Goal: Task Accomplishment & Management: Complete application form

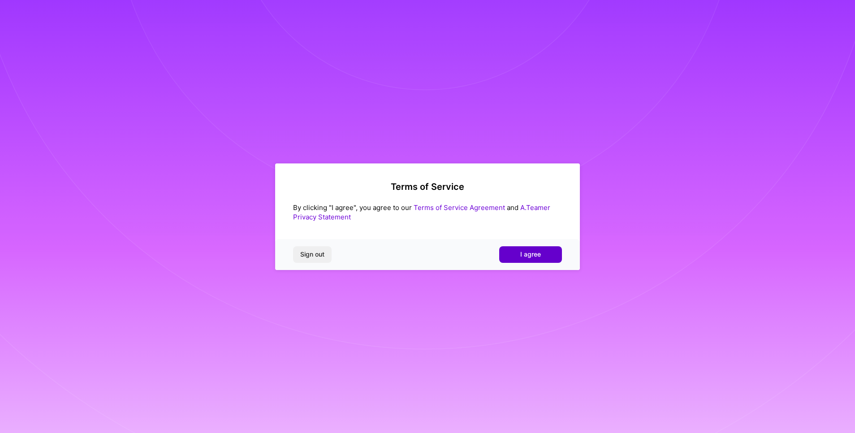
click at [545, 257] on button "I agree" at bounding box center [530, 255] width 63 height 16
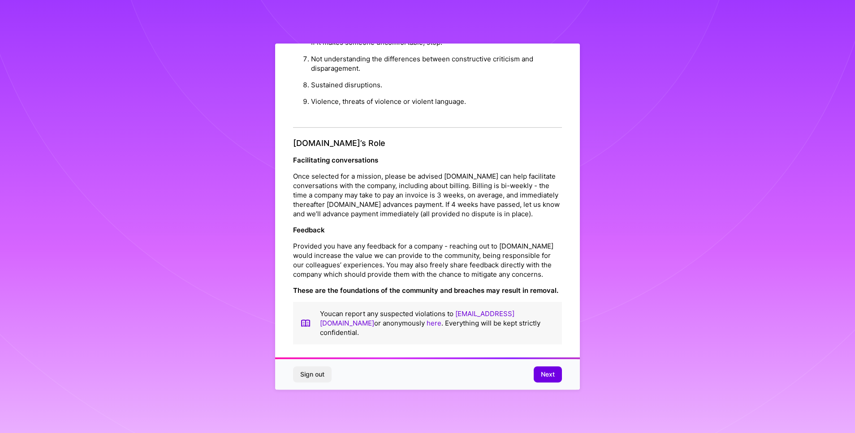
scroll to position [6, 0]
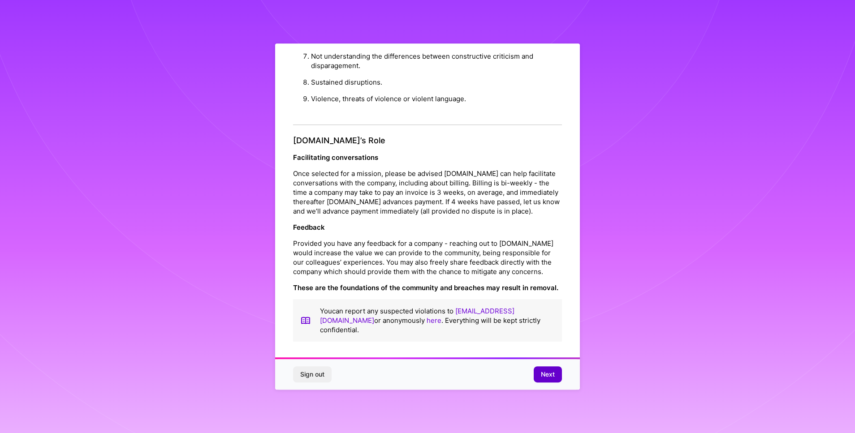
click at [554, 378] on span "Next" at bounding box center [548, 374] width 14 height 9
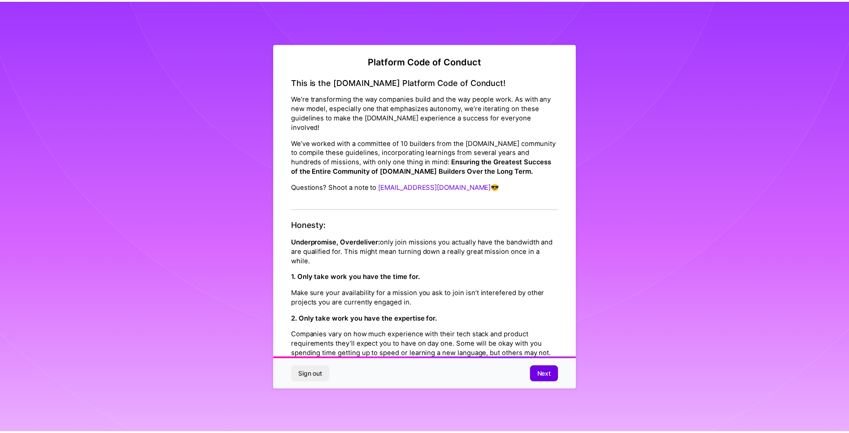
scroll to position [0, 0]
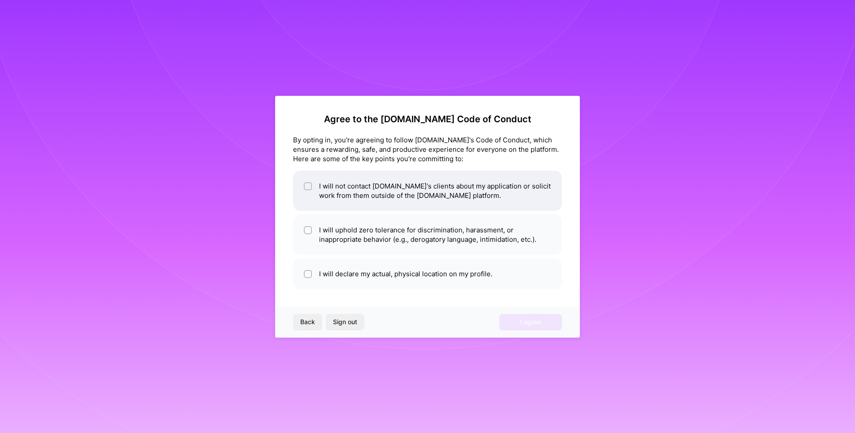
click at [308, 182] on div at bounding box center [308, 186] width 8 height 8
checkbox input "true"
click at [303, 230] on li "I will uphold zero tolerance for discrimination, harassment, or inappropriate b…" at bounding box center [427, 235] width 269 height 40
checkbox input "true"
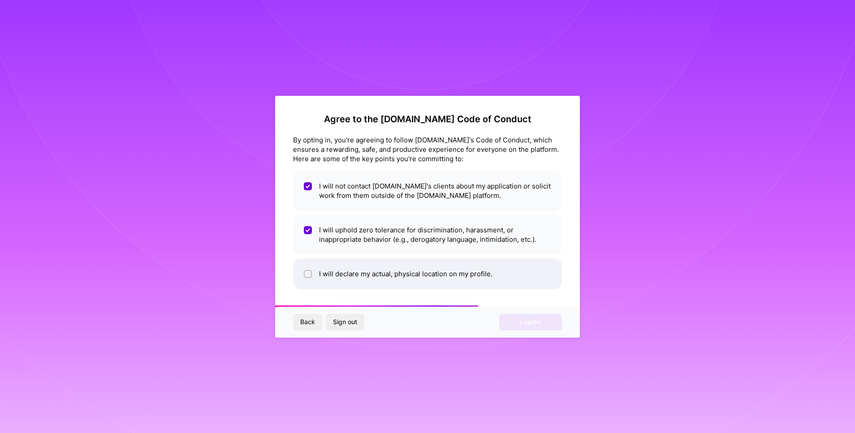
click at [308, 269] on span at bounding box center [308, 273] width 8 height 9
checkbox input "true"
click at [534, 325] on span "I agree" at bounding box center [530, 322] width 21 height 9
